Goal: Task Accomplishment & Management: Manage account settings

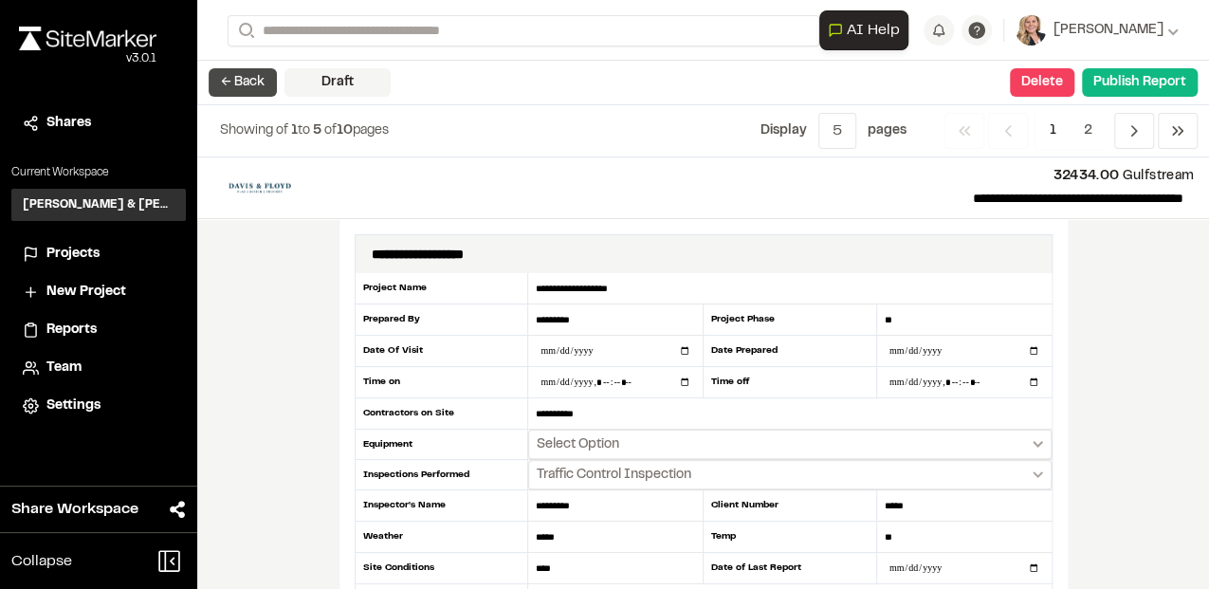
click at [220, 78] on button "← Back" at bounding box center [243, 82] width 68 height 28
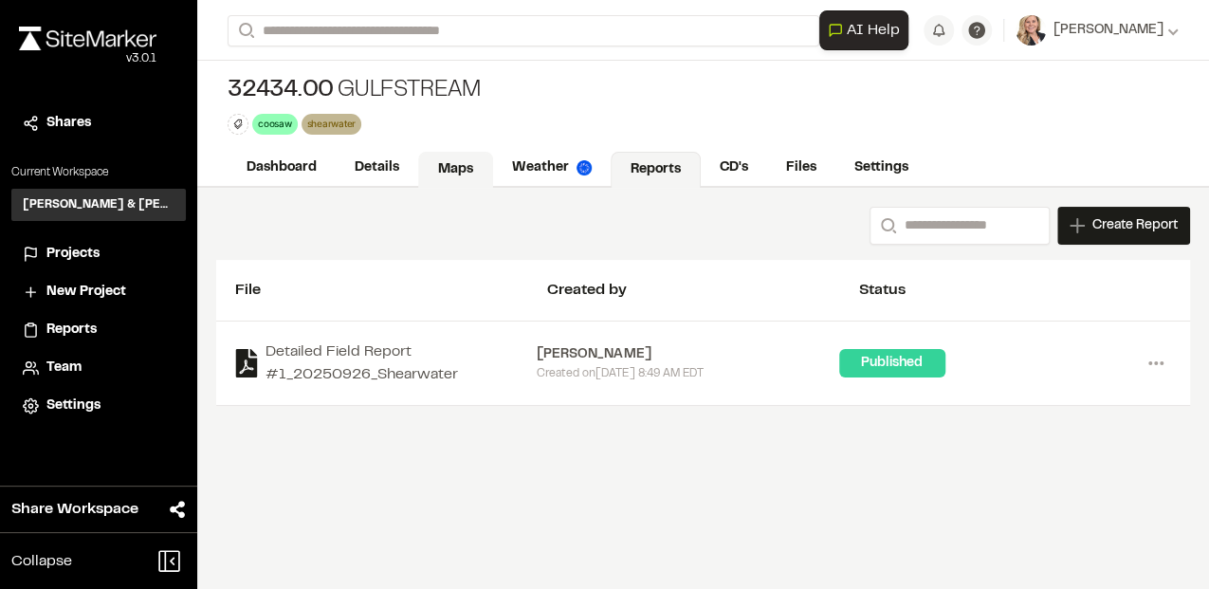
click at [447, 161] on link "Maps" at bounding box center [455, 170] width 75 height 36
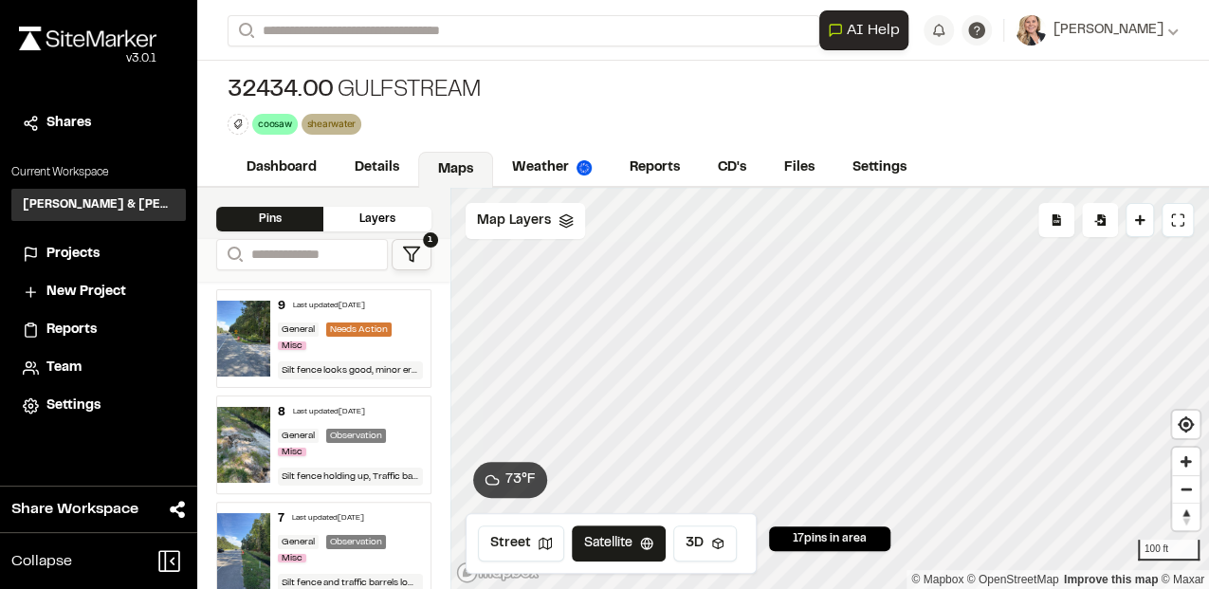
click at [690, 564] on div "Click to Drop Pin 17 pins in area Export Pins Available Datums Datums Apply Con…" at bounding box center [829, 388] width 758 height 401
click at [1066, 218] on div "Click to Drop Pin 17 pins in area Export Pins Available Datums Datums Apply Con…" at bounding box center [829, 388] width 758 height 401
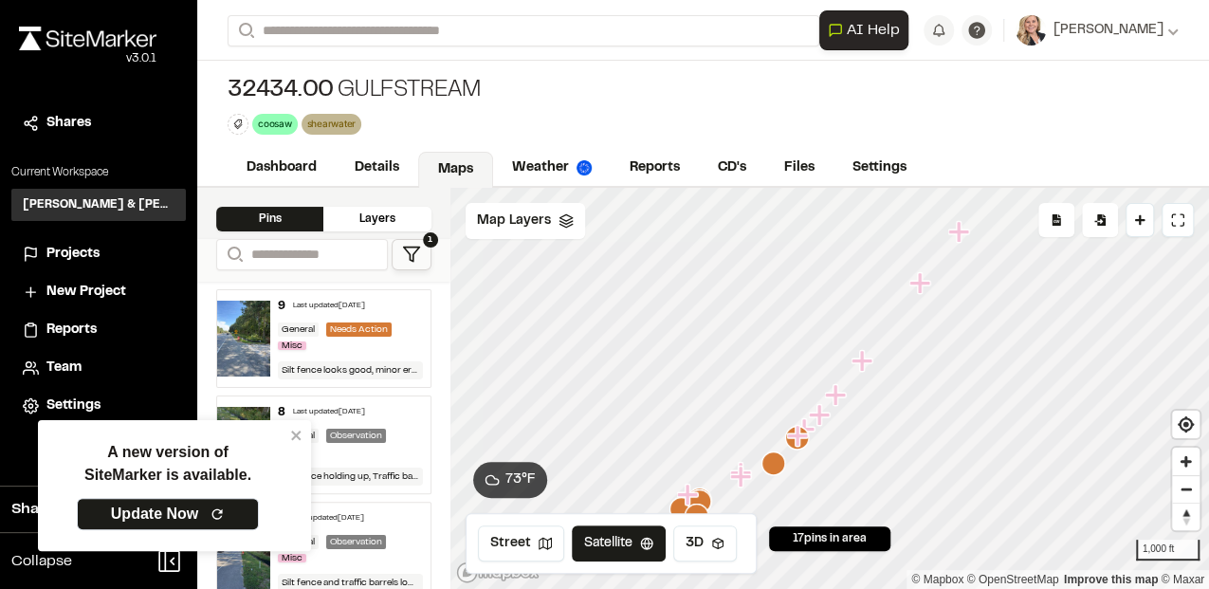
click at [796, 533] on span "17 pins in area" at bounding box center [829, 538] width 74 height 17
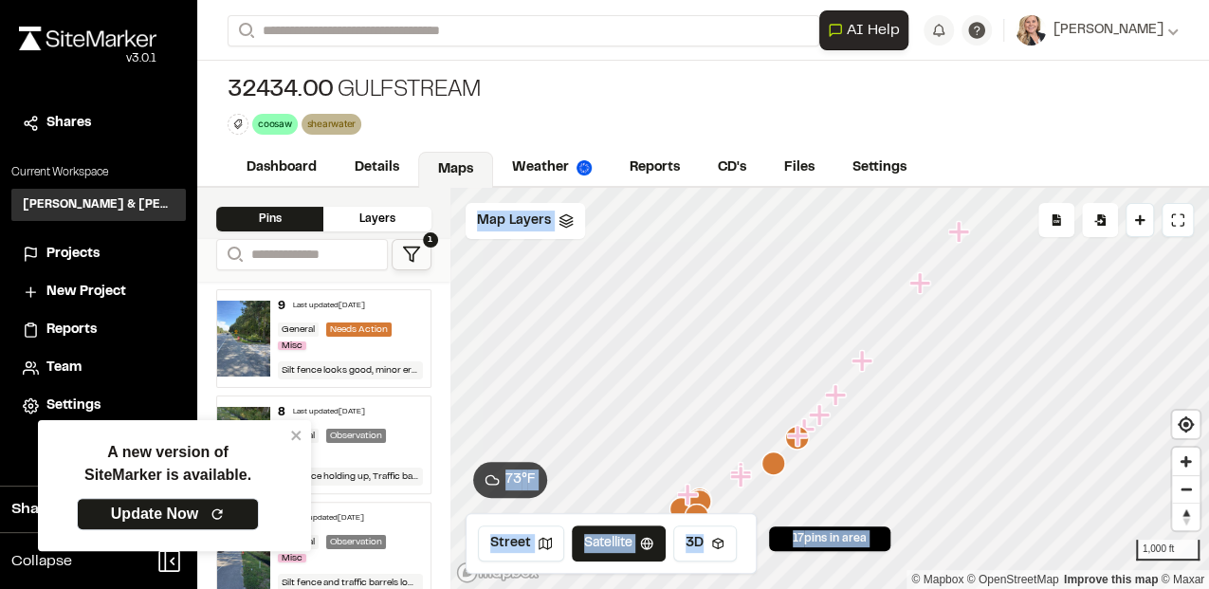
click at [817, 478] on div "Click to Drop Pin 17 pins in area Export Pins Available Datums Datums Apply Con…" at bounding box center [829, 388] width 758 height 401
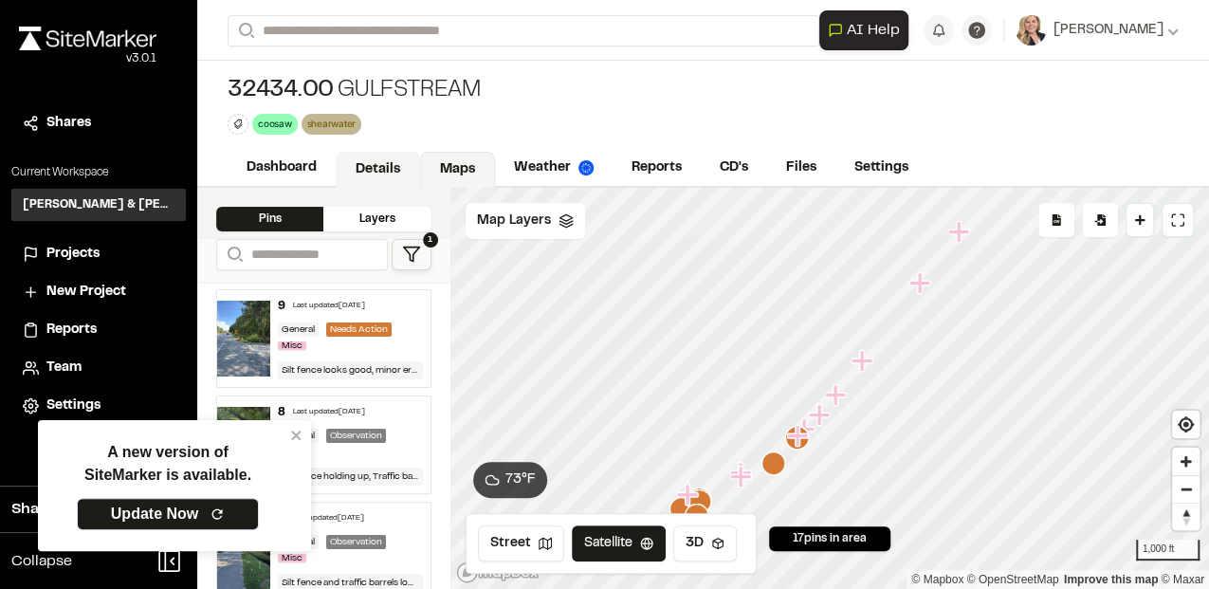
click at [380, 167] on link "Details" at bounding box center [378, 170] width 84 height 36
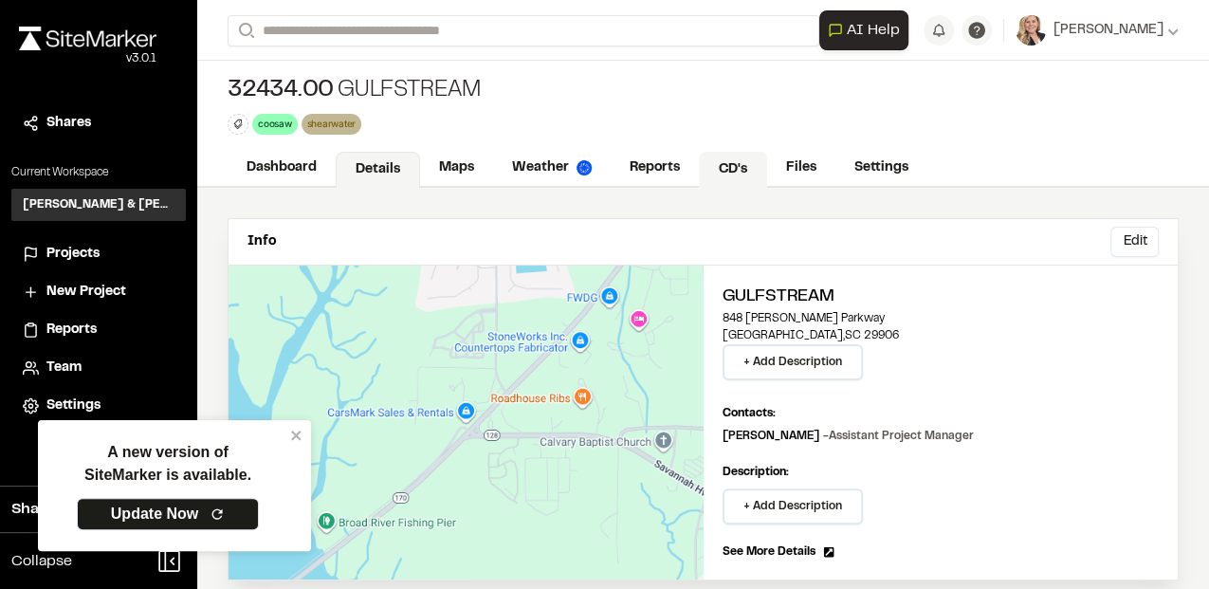
click at [727, 166] on link "CD's" at bounding box center [733, 170] width 68 height 36
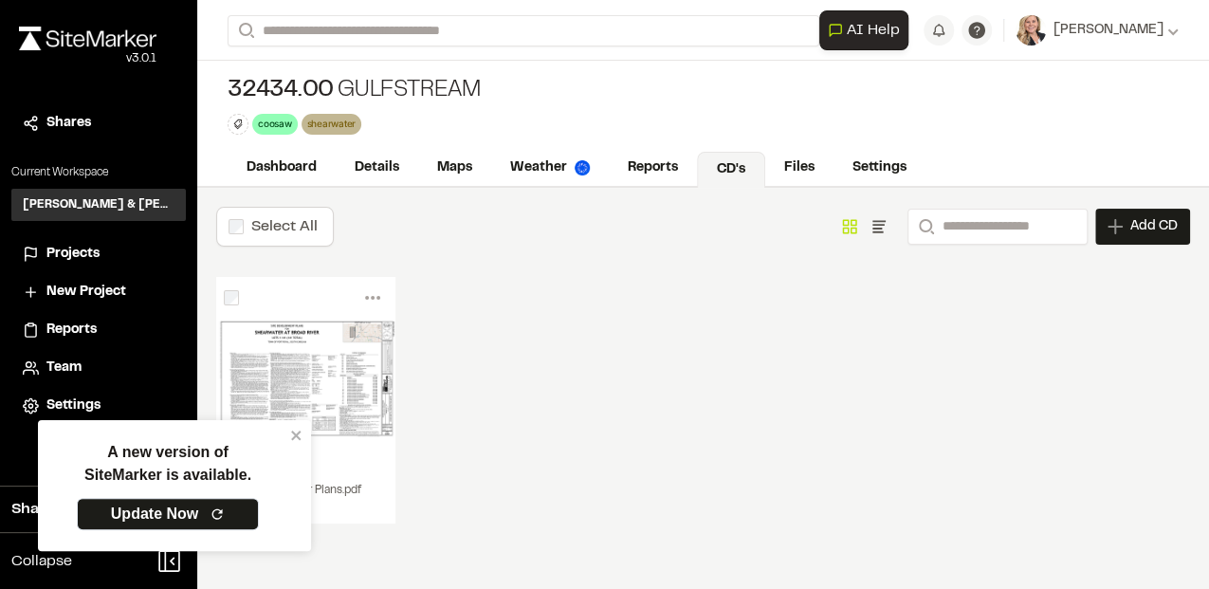
click at [610, 349] on div "Menu View Download Share Upload New Version Delete Delete | Shearwater Plans.pd…" at bounding box center [702, 419] width 973 height 284
click at [1120, 229] on icon at bounding box center [1114, 226] width 15 height 15
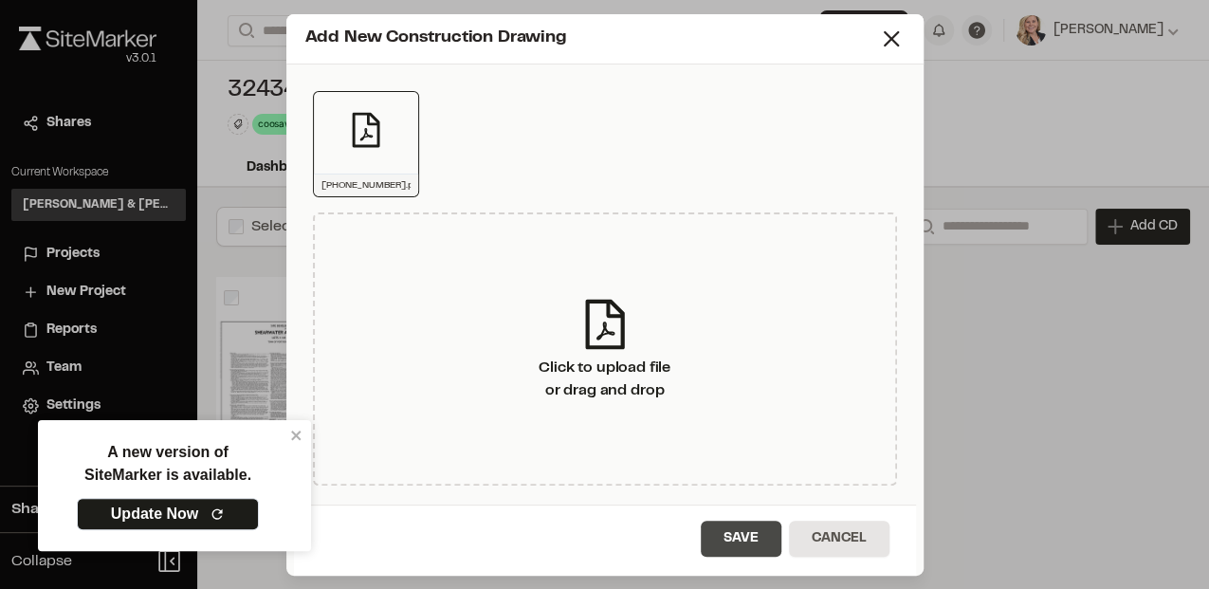
click at [736, 520] on button "Save" at bounding box center [740, 538] width 81 height 36
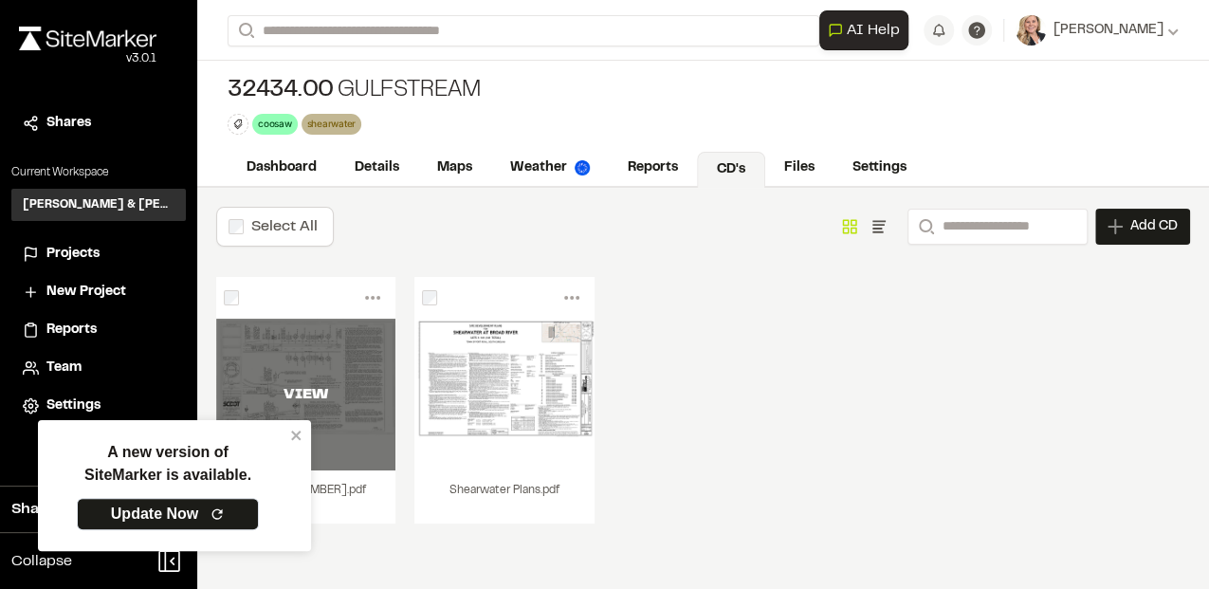
click at [305, 354] on div "VIEW" at bounding box center [305, 394] width 179 height 152
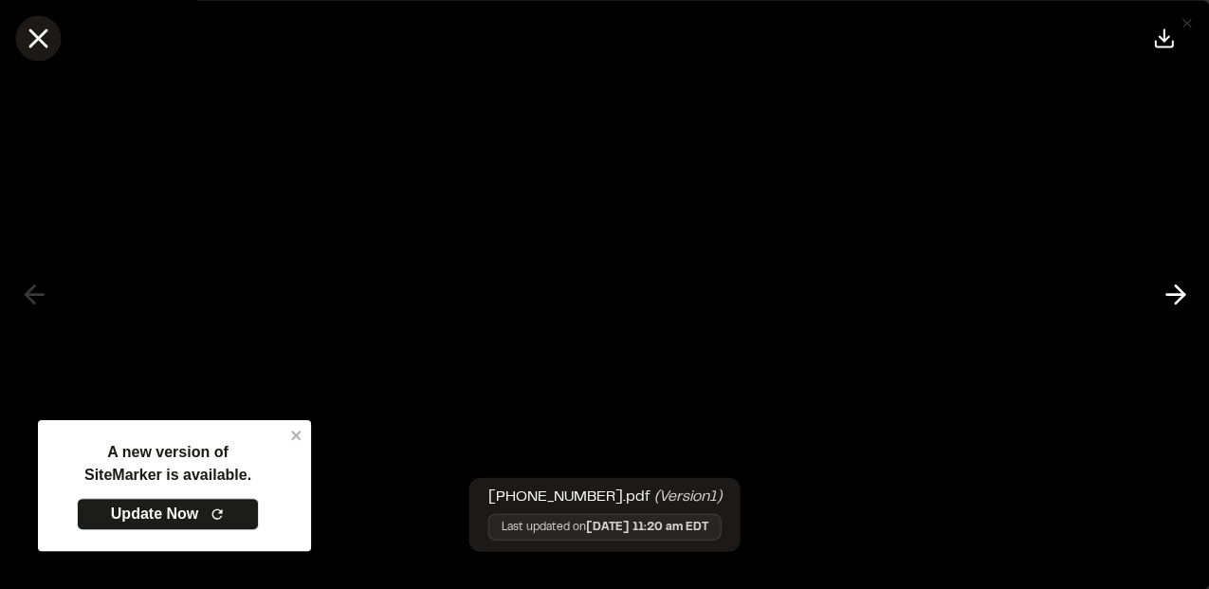
click at [35, 33] on line at bounding box center [38, 38] width 16 height 16
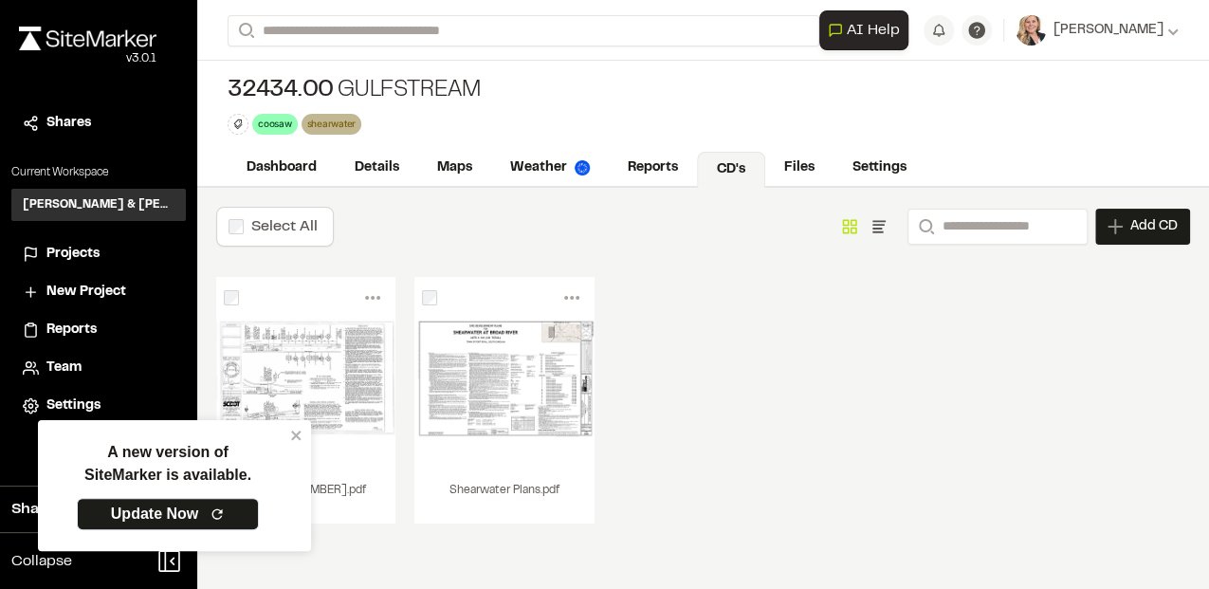
click at [800, 403] on div "Menu View Download Share Upload New Version Delete Delete | 610-025-00.pdf Are …" at bounding box center [702, 419] width 973 height 284
click at [1025, 372] on div "Menu View Download Share Upload New Version Delete Delete | 610-025-00.pdf Are …" at bounding box center [702, 419] width 973 height 284
click at [1128, 230] on div "Add CD" at bounding box center [1142, 227] width 95 height 36
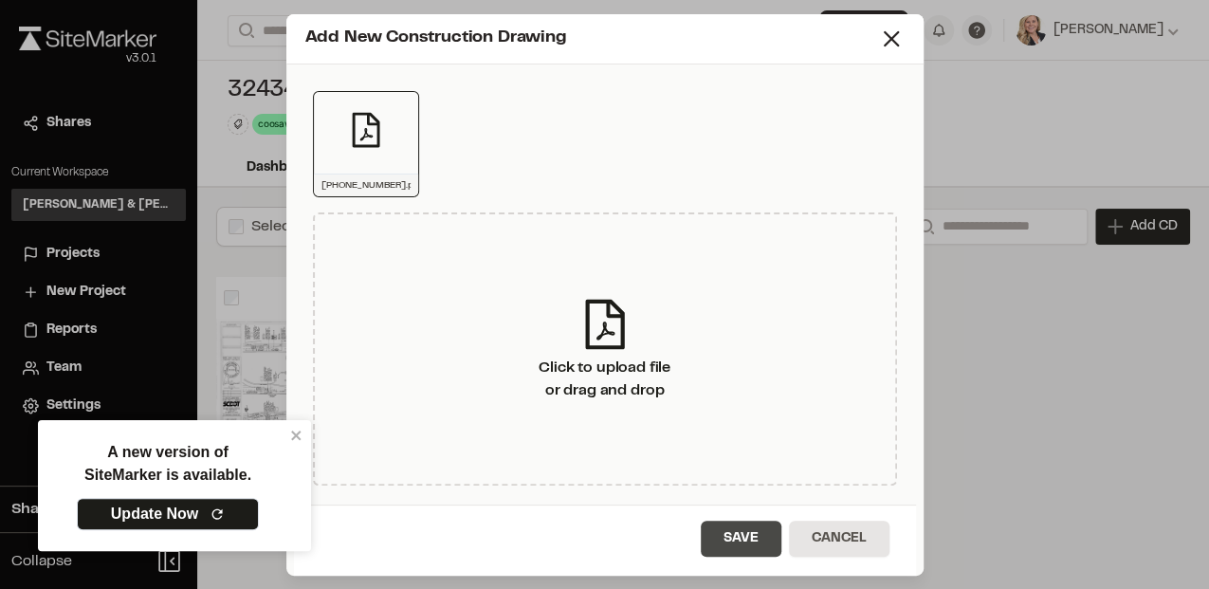
click at [728, 535] on button "Save" at bounding box center [740, 538] width 81 height 36
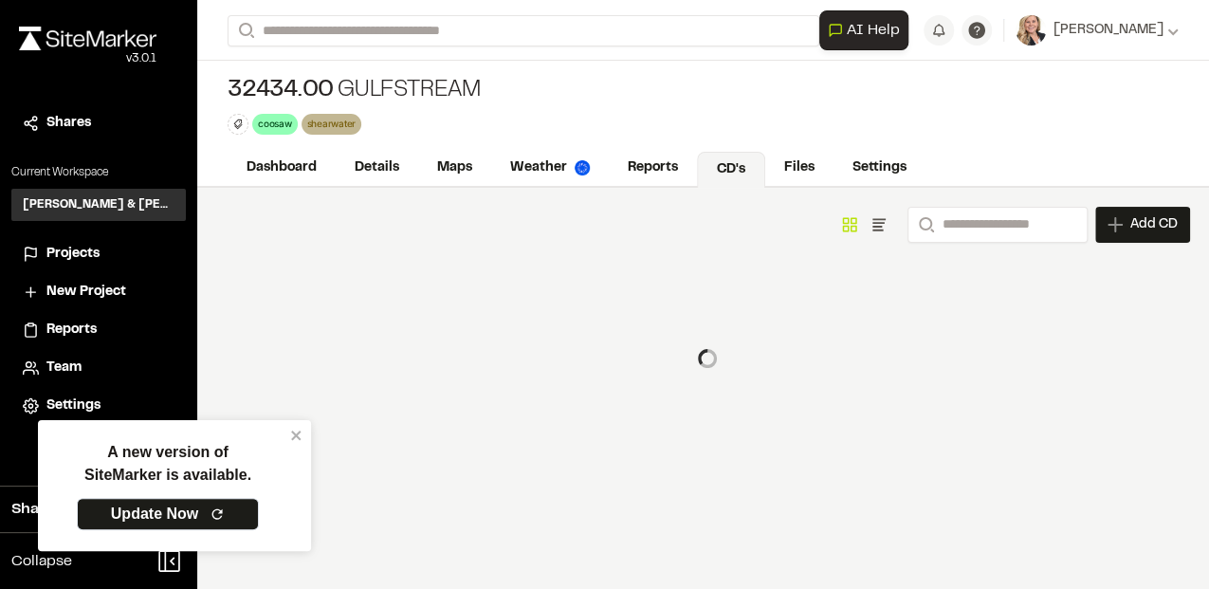
click at [890, 167] on div "Add New Construction Drawing" at bounding box center [604, 188] width 637 height 50
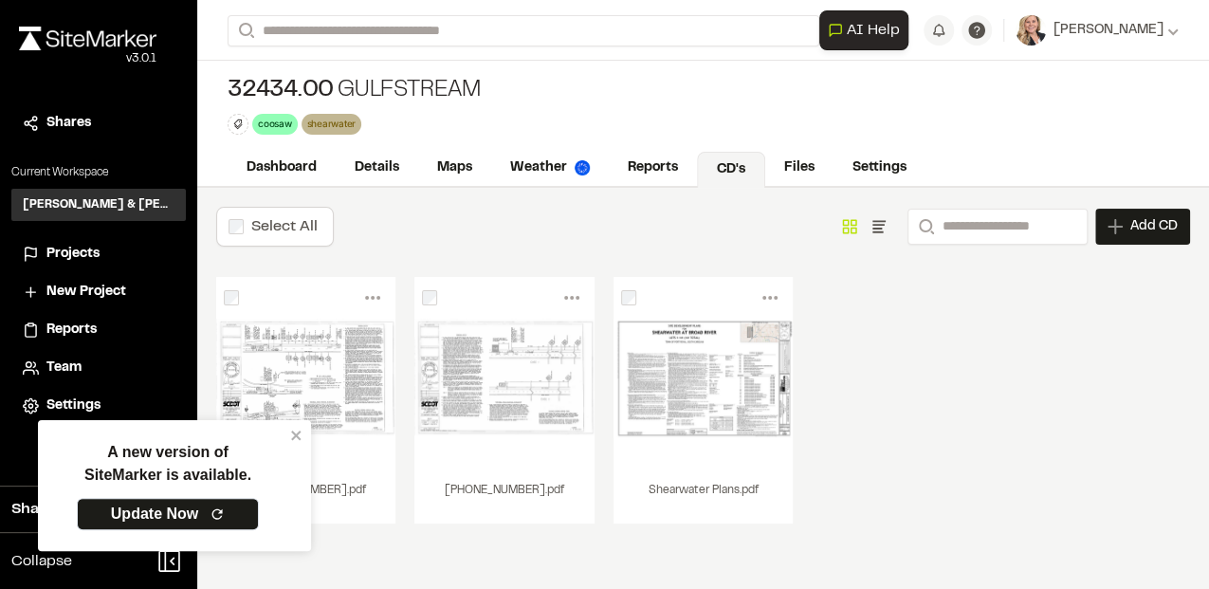
click at [919, 373] on div "Menu View Download Share Upload New Version Delete Delete | 610-025-00.pdf Are …" at bounding box center [702, 419] width 973 height 284
click at [1125, 227] on div "Add CD" at bounding box center [1142, 227] width 95 height 36
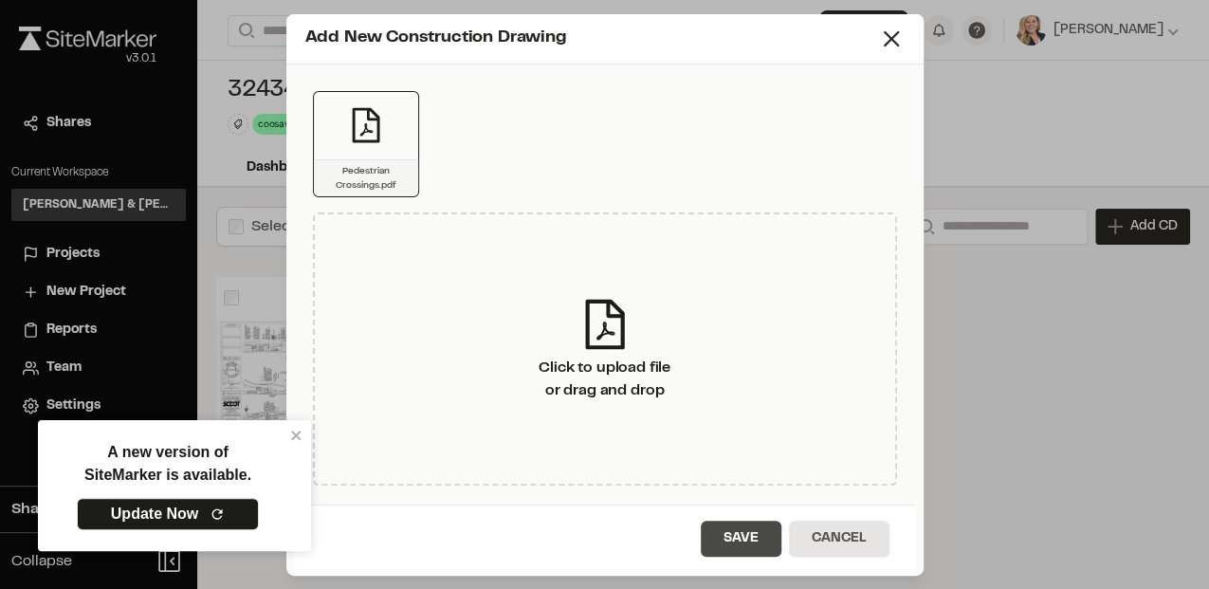
click at [722, 529] on button "Save" at bounding box center [740, 538] width 81 height 36
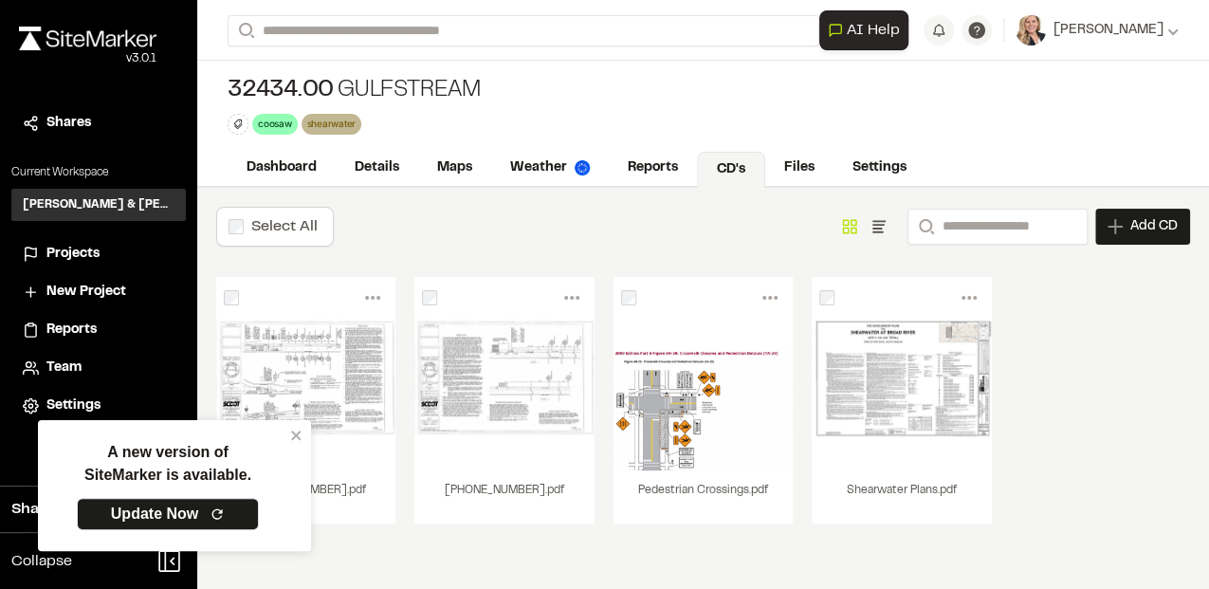
click at [1063, 393] on div "Menu View Download Share Upload New Version Delete Delete | 610-025-00.pdf Are …" at bounding box center [702, 419] width 973 height 284
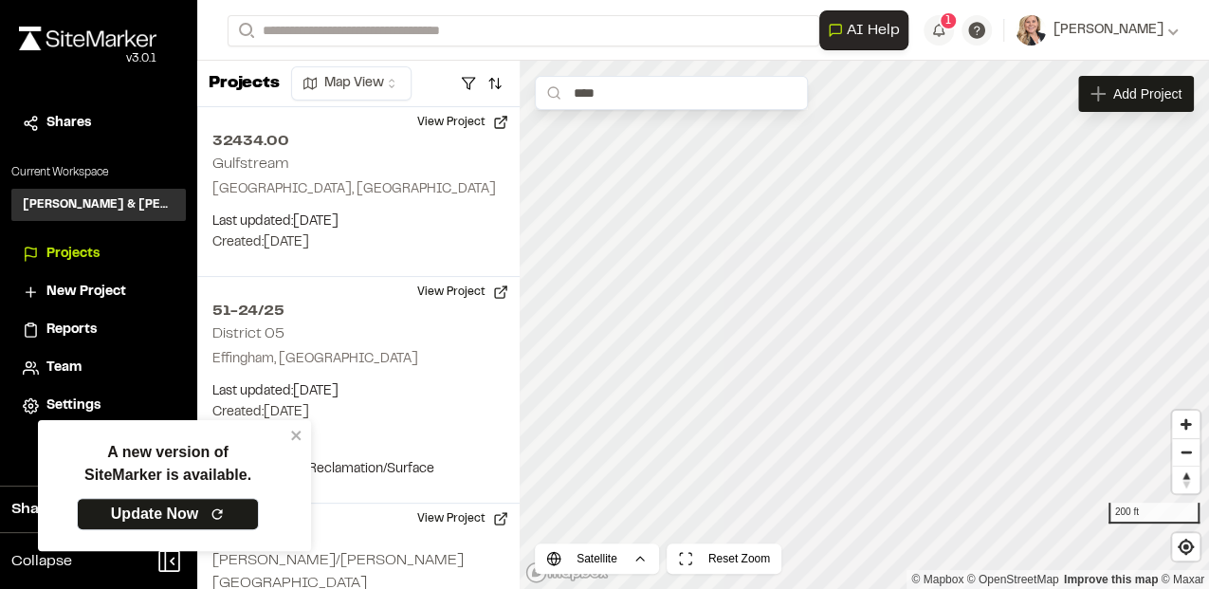
scroll to position [4300, 0]
